Goal: Check status: Check status

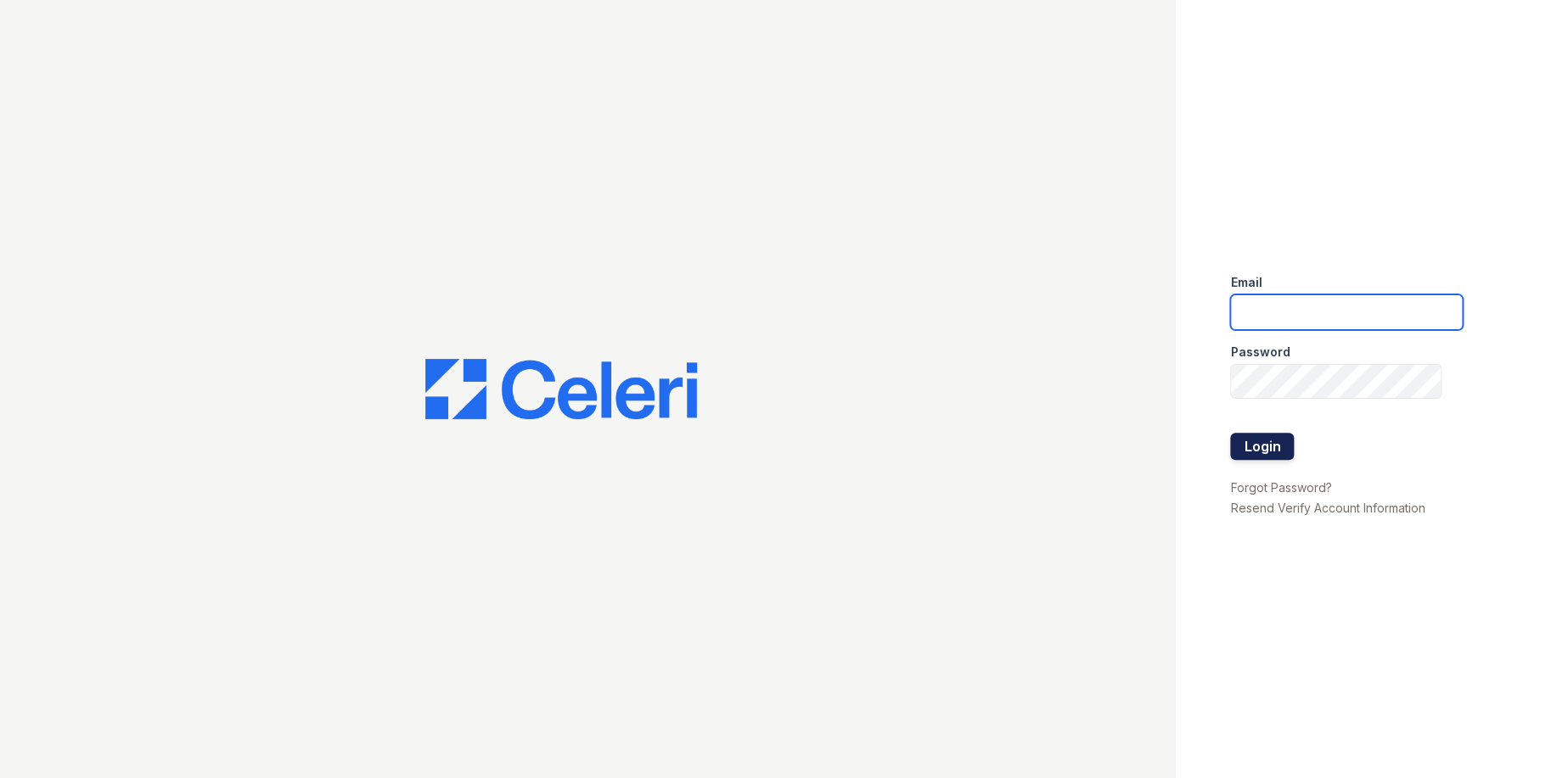
type input "[EMAIL_ADDRESS][DOMAIN_NAME]"
click at [1280, 446] on button "Login" at bounding box center [1261, 446] width 64 height 27
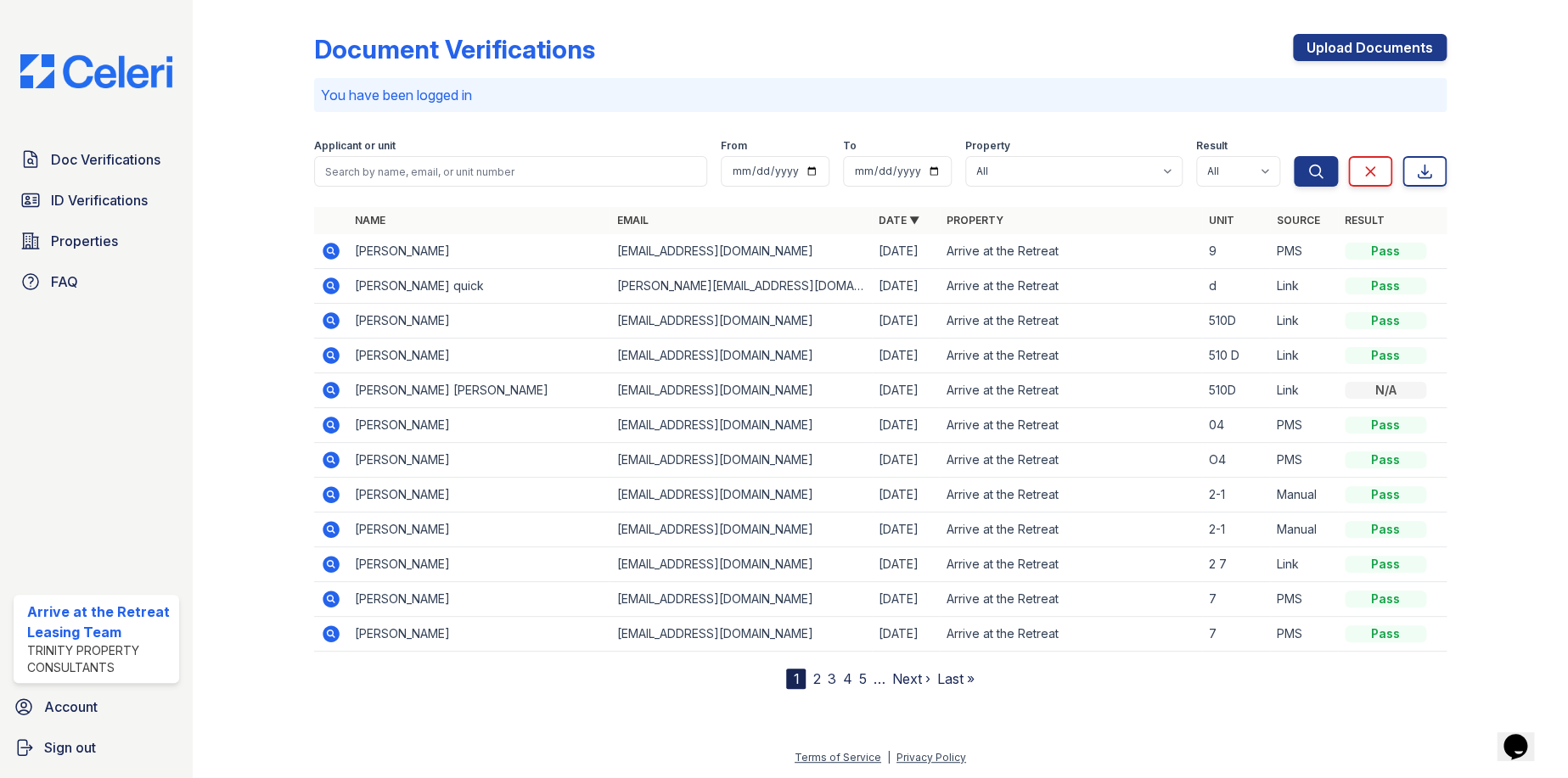
click at [330, 246] on icon at bounding box center [331, 251] width 17 height 17
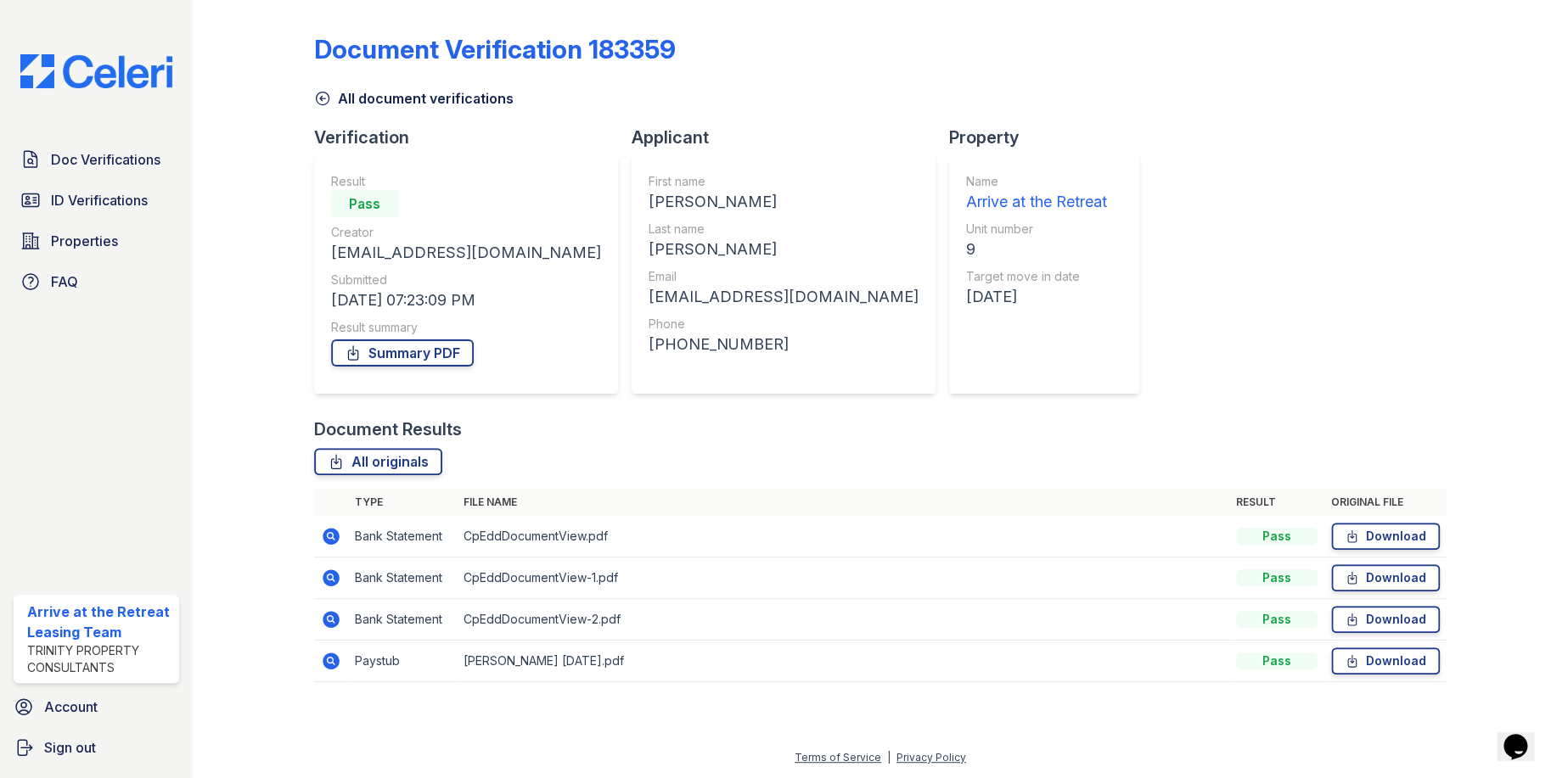
click at [333, 541] on icon at bounding box center [331, 536] width 17 height 17
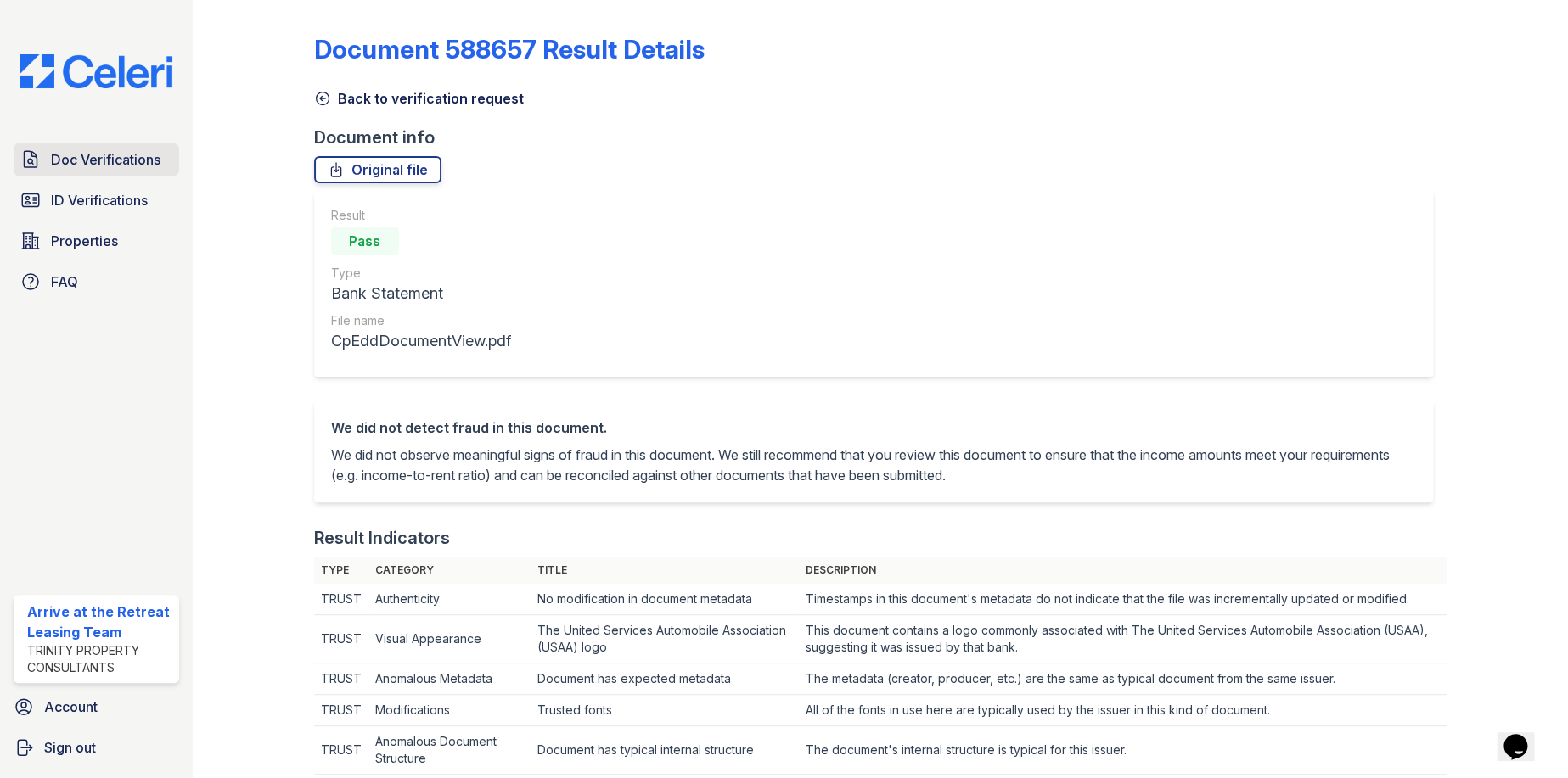
click at [148, 159] on span "Doc Verifications" at bounding box center [105, 159] width 110 height 20
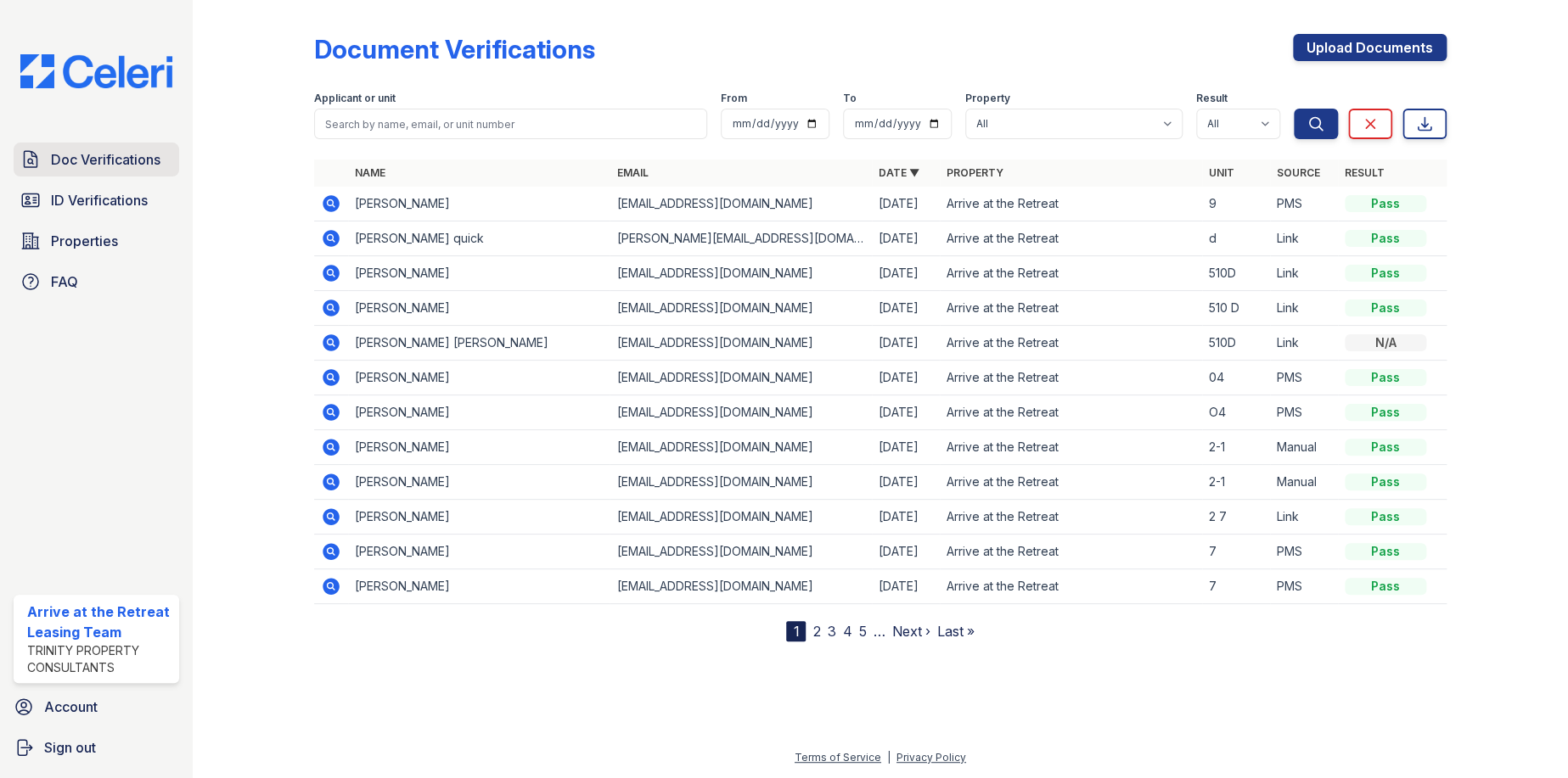
click at [93, 156] on span "Doc Verifications" at bounding box center [105, 159] width 110 height 20
click at [135, 193] on span "ID Verifications" at bounding box center [98, 200] width 97 height 20
